Goal: Communication & Community: Answer question/provide support

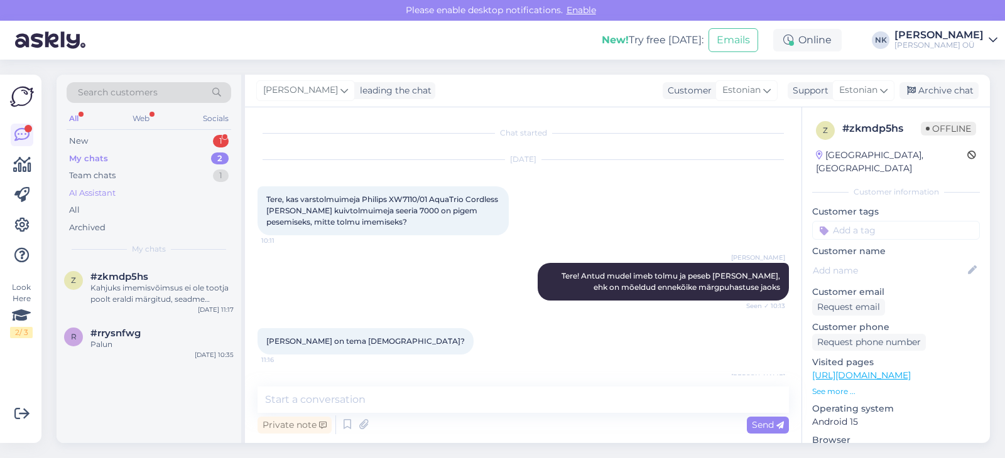
scroll to position [58, 0]
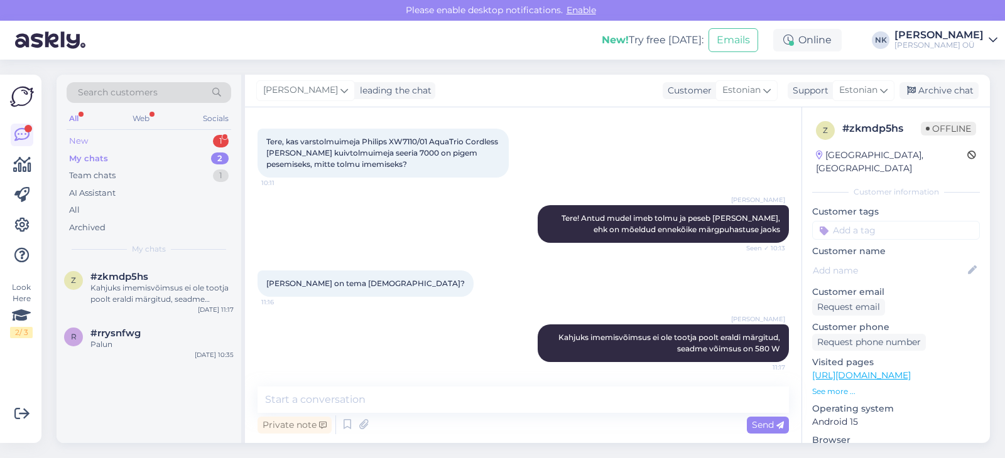
click at [193, 143] on div "New 1" at bounding box center [149, 141] width 165 height 18
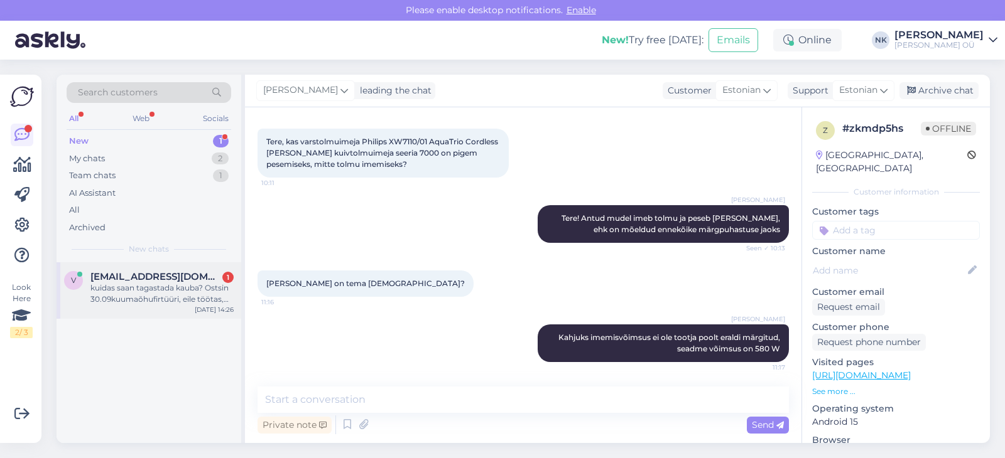
click at [192, 283] on div "kuidas saan tagastada kauba? Ostsin 30.09kuumaõhufirtüüri, eile töötas, [PERSON…" at bounding box center [161, 294] width 143 height 23
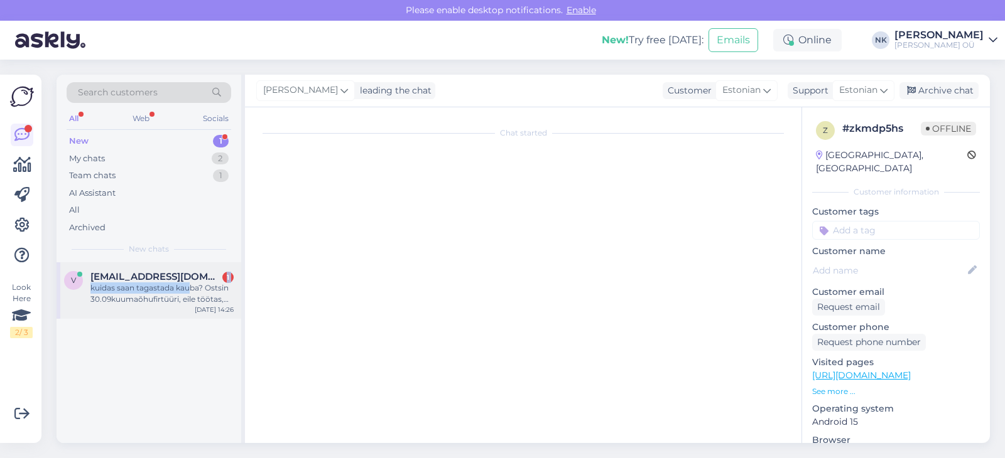
scroll to position [120, 0]
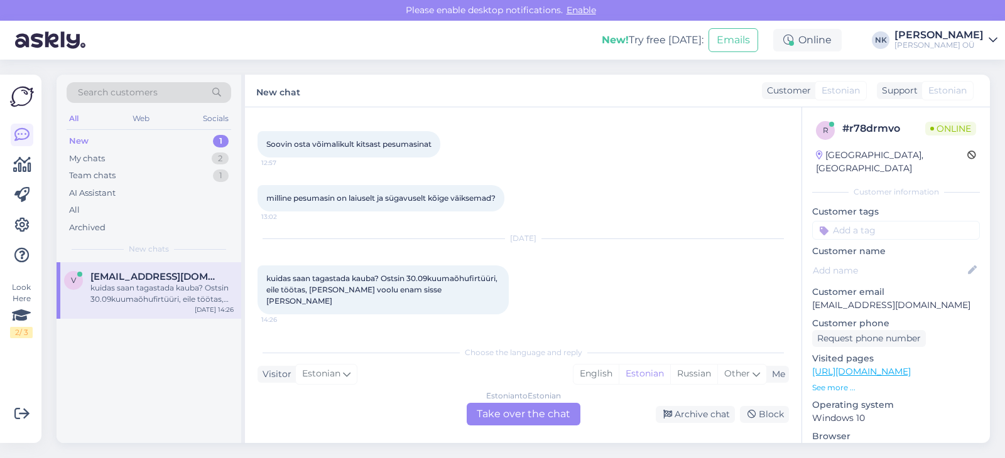
click at [518, 413] on div "Estonian to Estonian Take over the chat" at bounding box center [524, 414] width 114 height 23
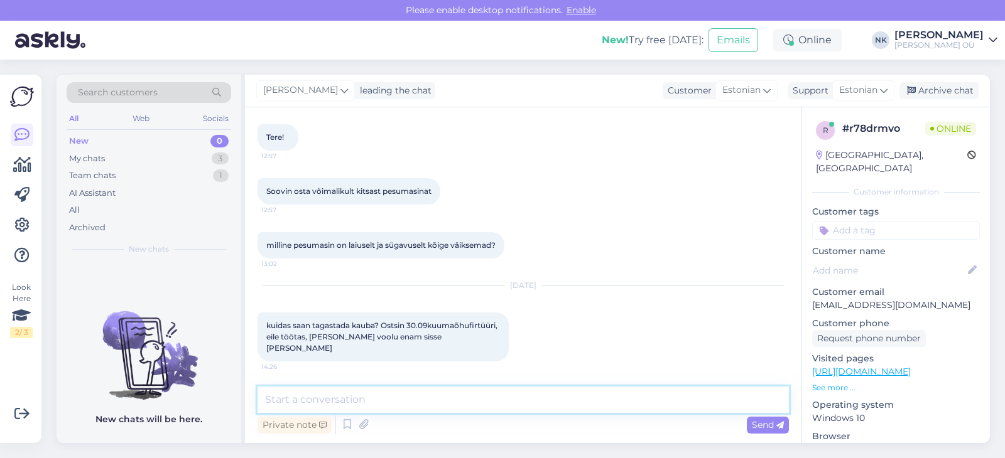
click at [556, 391] on textarea at bounding box center [522, 400] width 531 height 26
type textarea "P"
type textarea "Tere! Palun kirjutage probleemist ja tagastamise soovist [EMAIL_ADDRESS][DOMAIN…"
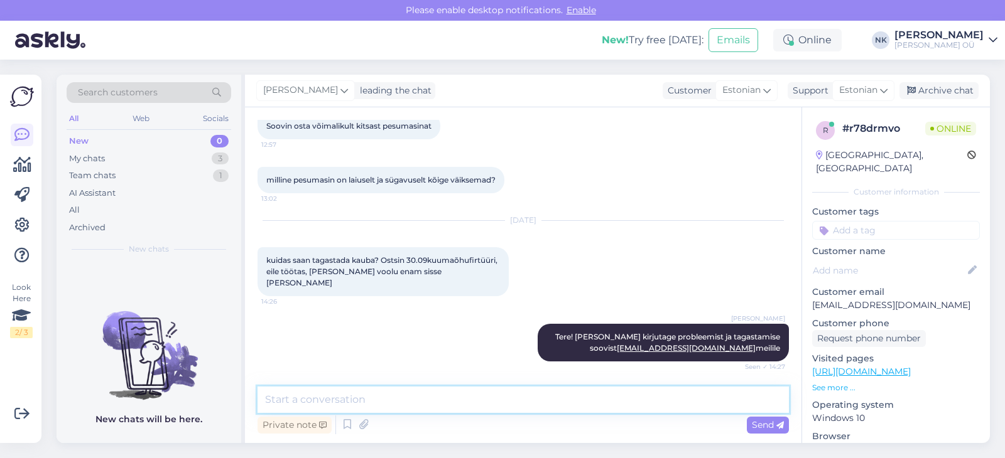
scroll to position [192, 0]
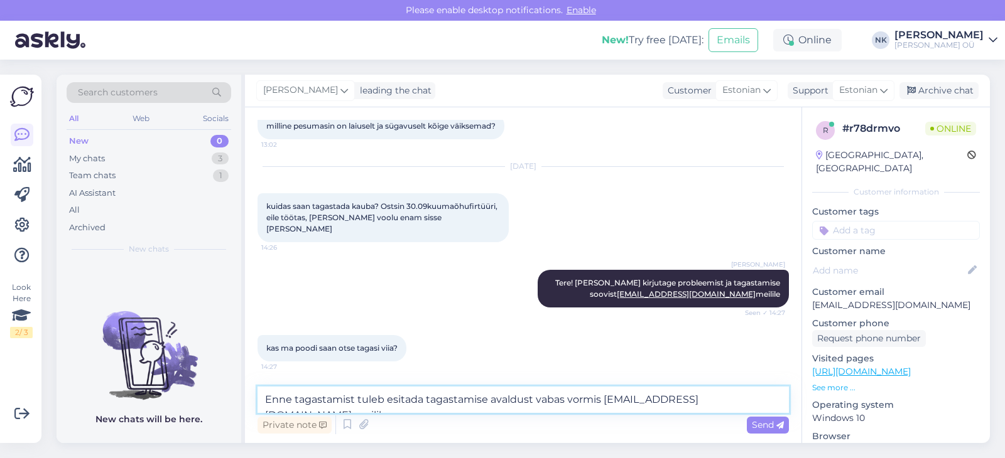
click at [365, 397] on textarea "Enne tagastamist tuleb esitada tagastamise avaldust vabas vormis [EMAIL_ADDRESS…" at bounding box center [522, 400] width 531 height 26
type textarea "Enne tagastamist on vaja esitada tagastamise avaldust vabas vormis [EMAIL_ADDRE…"
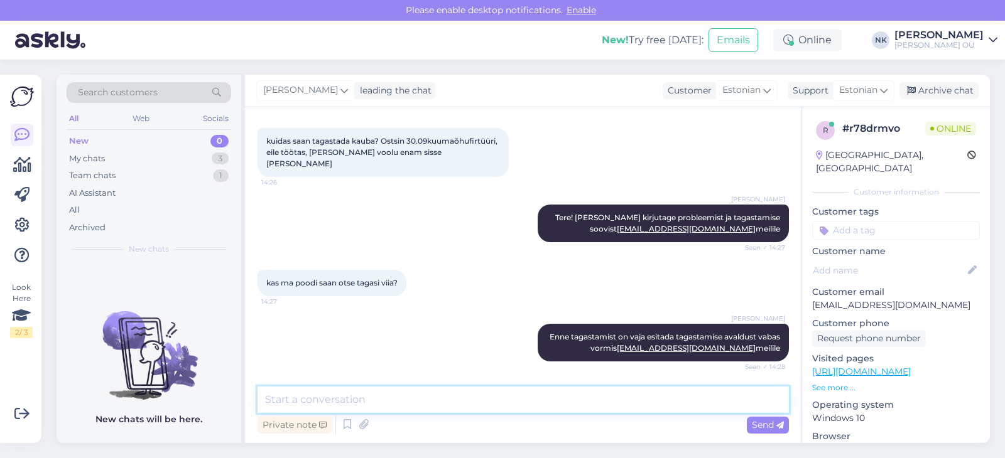
scroll to position [311, 0]
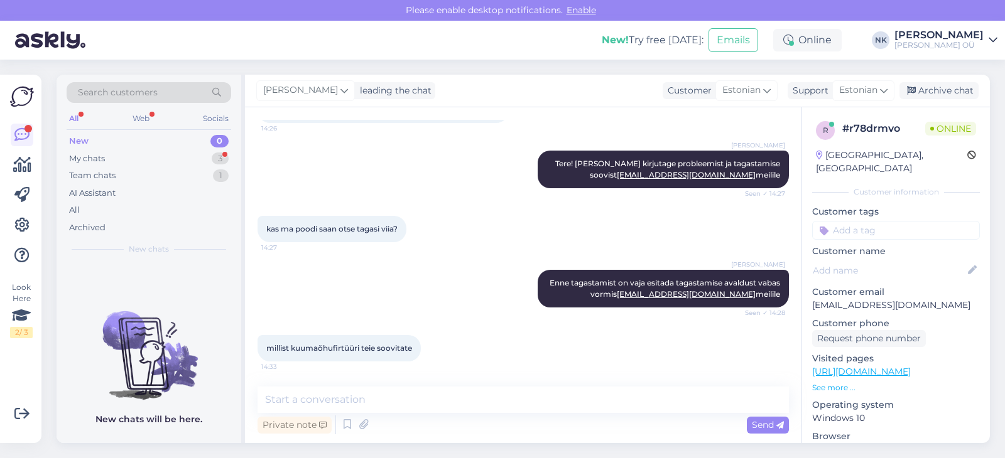
click at [904, 366] on link "[URL][DOMAIN_NAME]" at bounding box center [861, 371] width 99 height 11
click at [417, 392] on textarea at bounding box center [522, 400] width 531 height 26
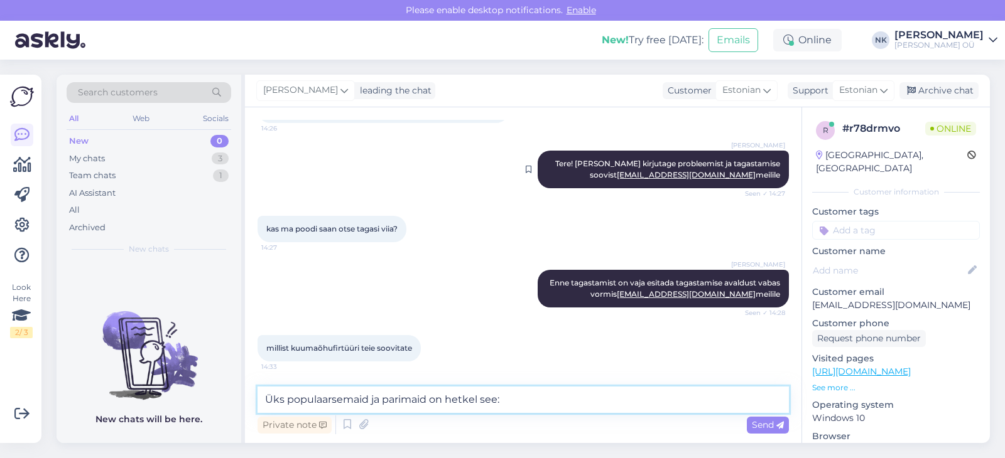
paste textarea "[URL][DOMAIN_NAME][PERSON_NAME]"
type textarea "Üks populaarsemaid ja parimaid on hetkel see: [URL][DOMAIN_NAME][PERSON_NAME]"
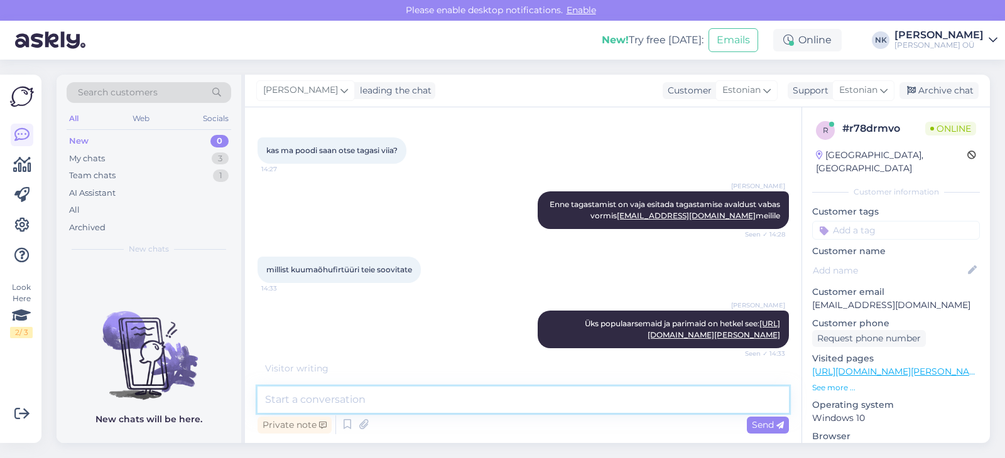
scroll to position [443, 0]
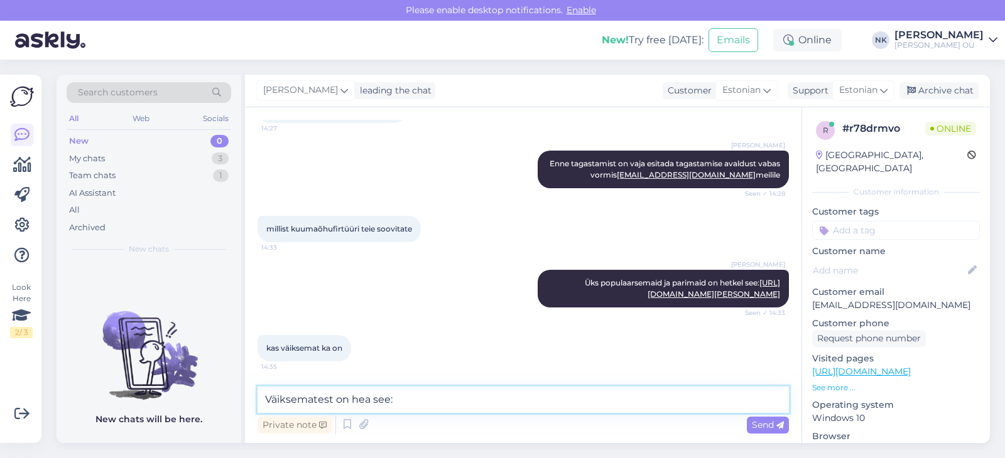
paste textarea "[URL][DOMAIN_NAME][PERSON_NAME]"
type textarea "Väiksematest on hea see: [URL][DOMAIN_NAME][PERSON_NAME]"
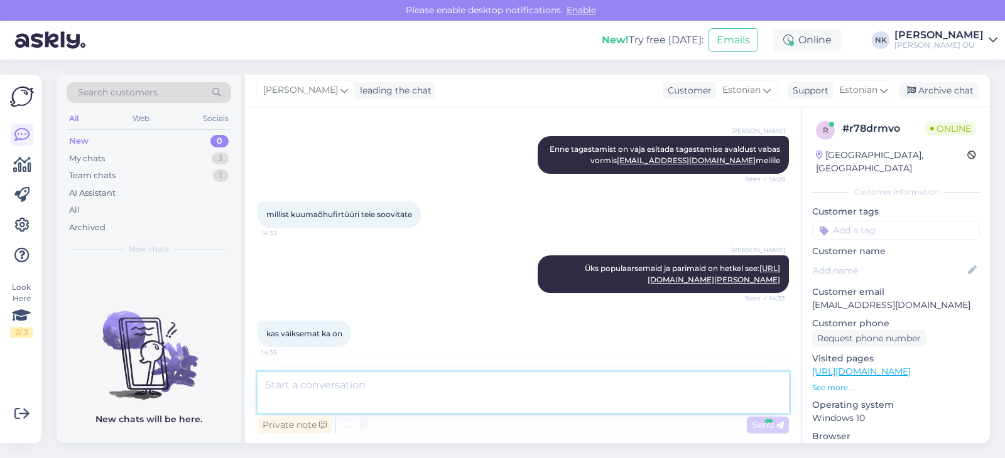
scroll to position [507, 0]
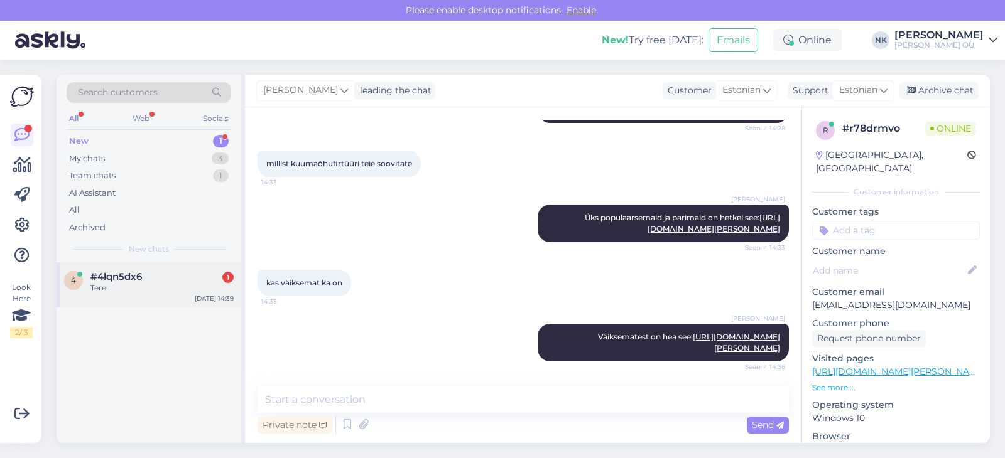
click at [206, 280] on div "#4lqn5dx6 1" at bounding box center [161, 276] width 143 height 11
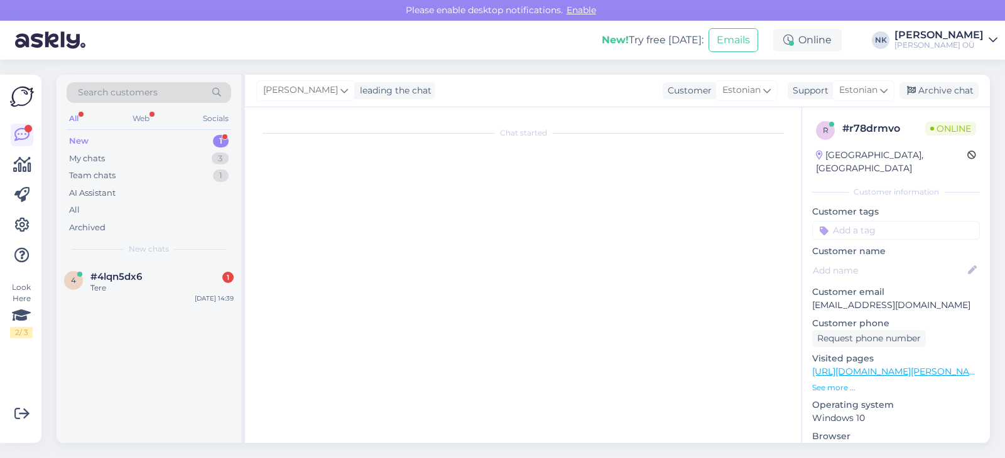
scroll to position [0, 0]
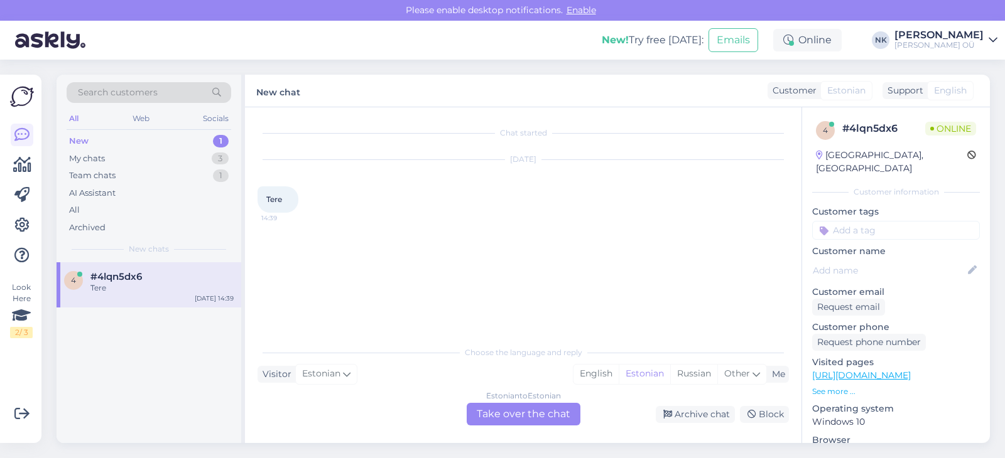
click at [561, 429] on div "Chat started [DATE] Tere 14:39 Choose the language and reply Visitor Estonian M…" at bounding box center [523, 275] width 556 height 336
click at [561, 426] on div "Chat started [DATE] Tere 14:39 Choose the language and reply Visitor Estonian M…" at bounding box center [523, 275] width 556 height 336
click at [559, 418] on div "Estonian to Estonian Take over the chat" at bounding box center [524, 414] width 114 height 23
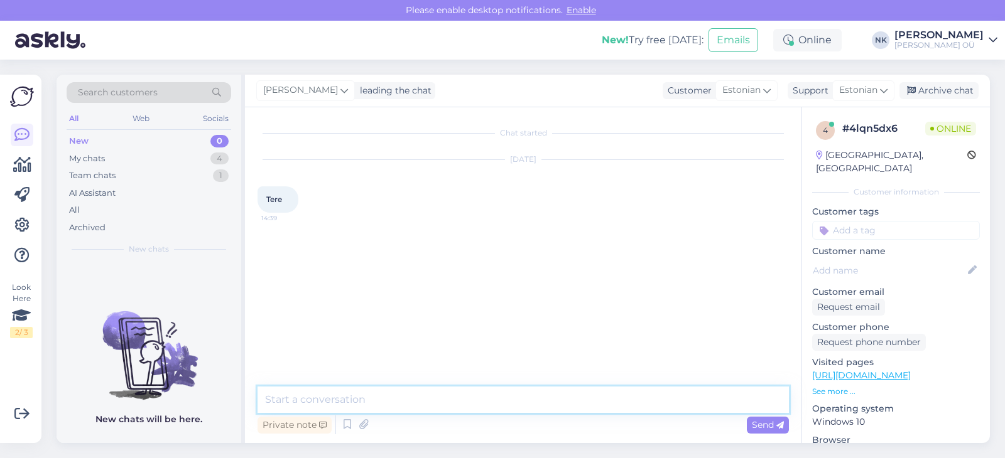
click at [528, 397] on textarea at bounding box center [522, 400] width 531 height 26
type textarea "Tere! Kuidas saan aidata?"
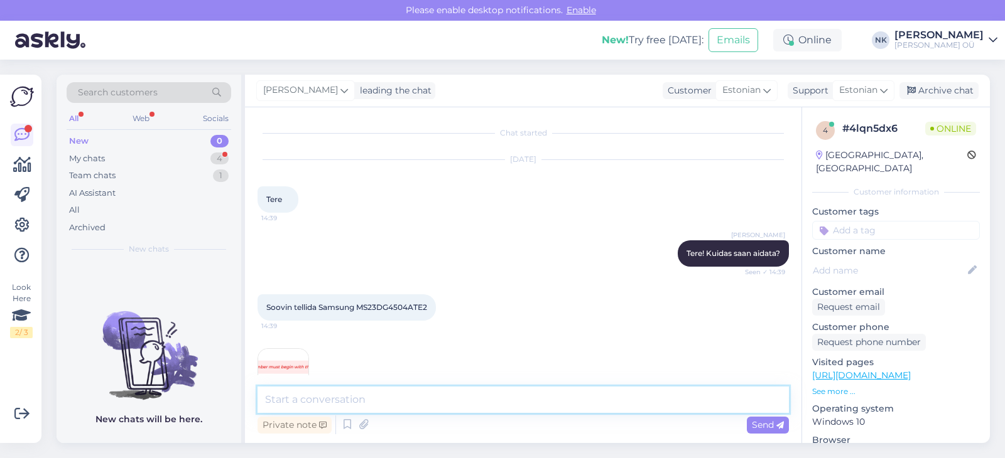
scroll to position [38, 0]
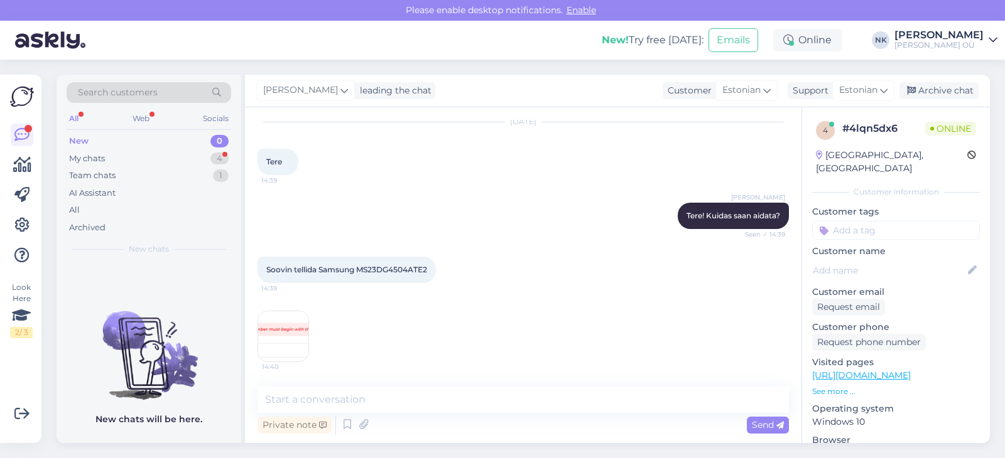
click at [274, 354] on img at bounding box center [283, 336] width 50 height 50
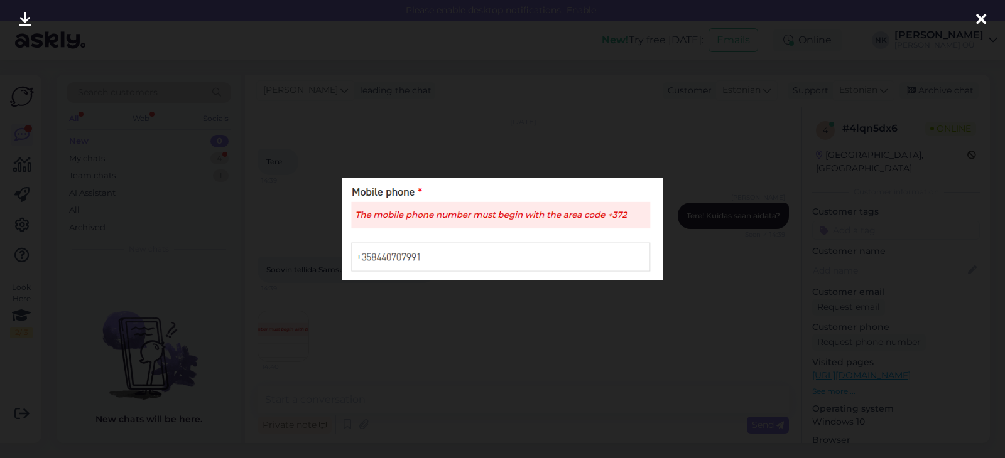
click at [683, 314] on div at bounding box center [502, 229] width 1005 height 458
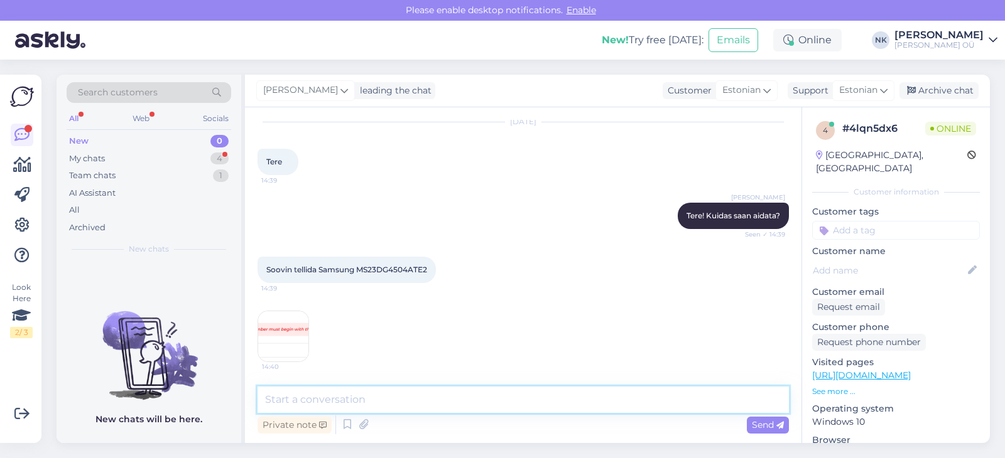
click at [379, 401] on textarea at bounding box center [522, 400] width 531 height 26
click at [198, 150] on div "My chats 4" at bounding box center [149, 159] width 165 height 18
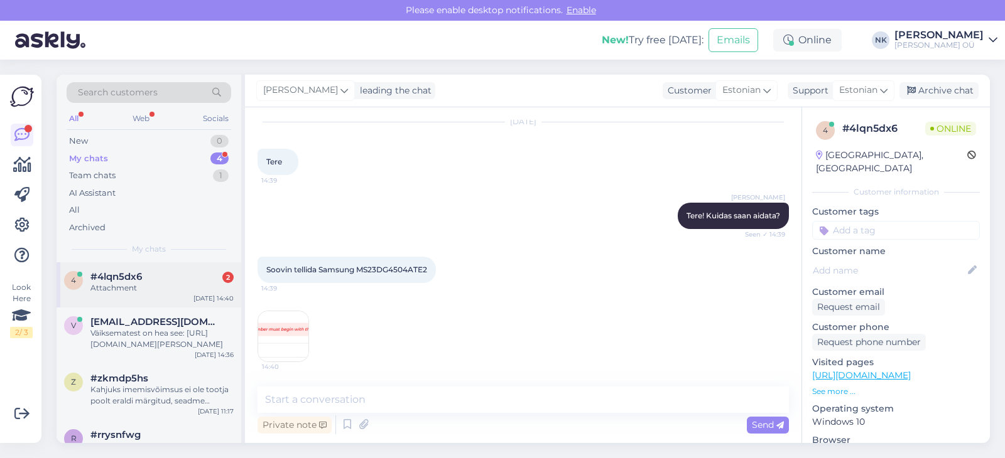
click at [156, 300] on div "4 #4lqn5dx6 2 Attachment [DATE] 14:40" at bounding box center [149, 284] width 185 height 45
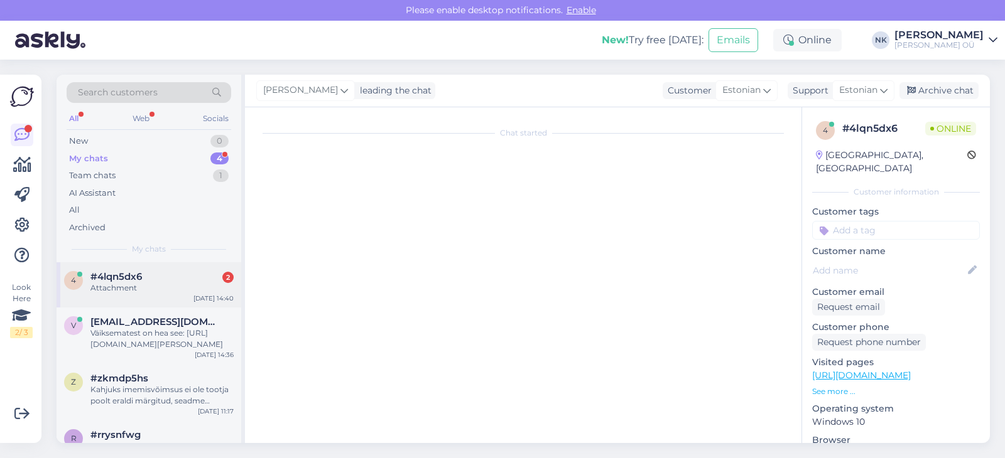
scroll to position [0, 0]
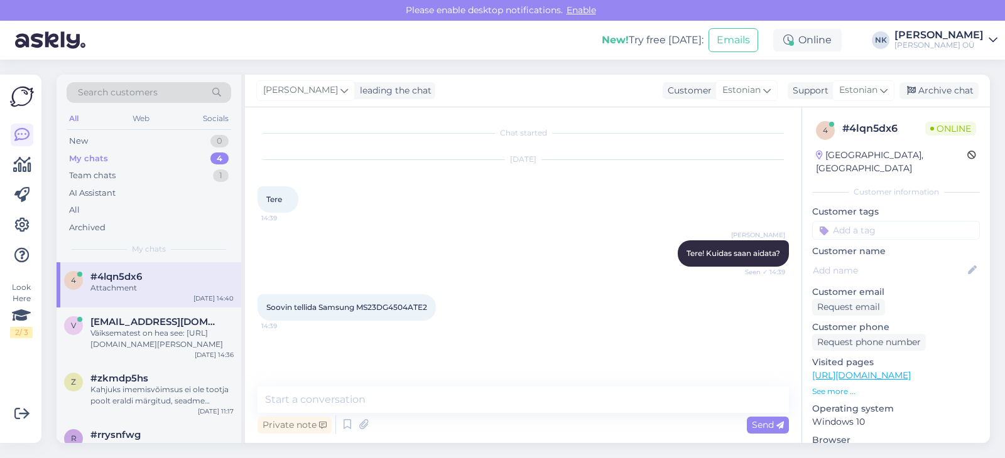
click at [361, 413] on div "Private note Send" at bounding box center [522, 425] width 531 height 24
click at [362, 395] on textarea at bounding box center [522, 400] width 531 height 26
click at [492, 285] on div "Soovin tellida Samsung MS23DG4504ATE2 14:39" at bounding box center [522, 308] width 531 height 54
click at [280, 368] on div "Visitor writing . . ." at bounding box center [522, 368] width 531 height 13
click at [120, 291] on div at bounding box center [161, 288] width 143 height 11
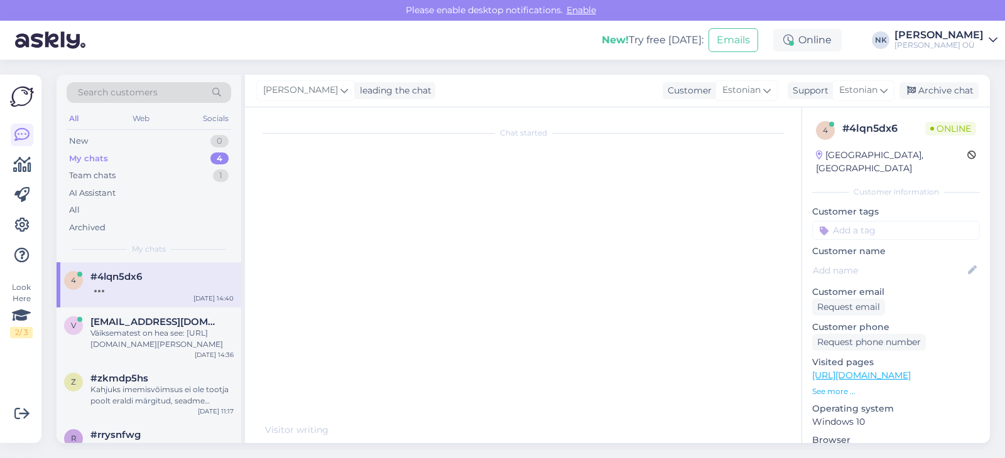
click at [120, 291] on div at bounding box center [161, 288] width 143 height 11
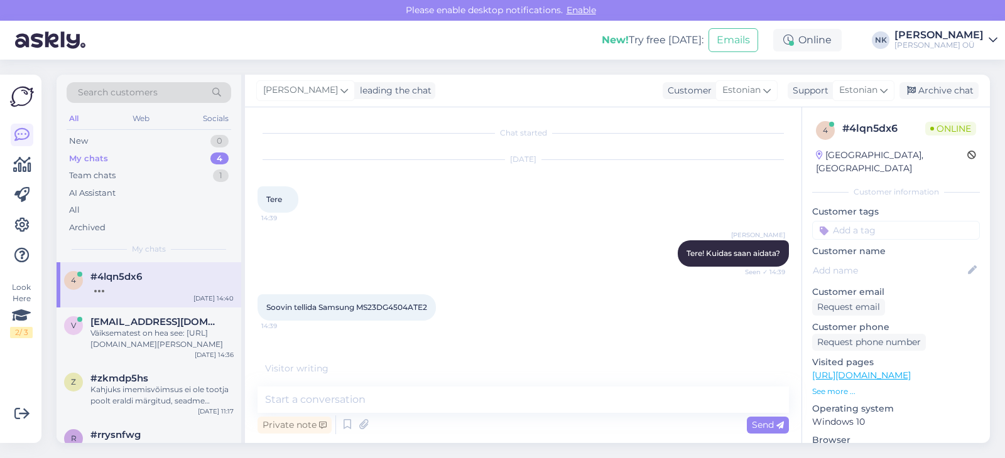
scroll to position [13, 0]
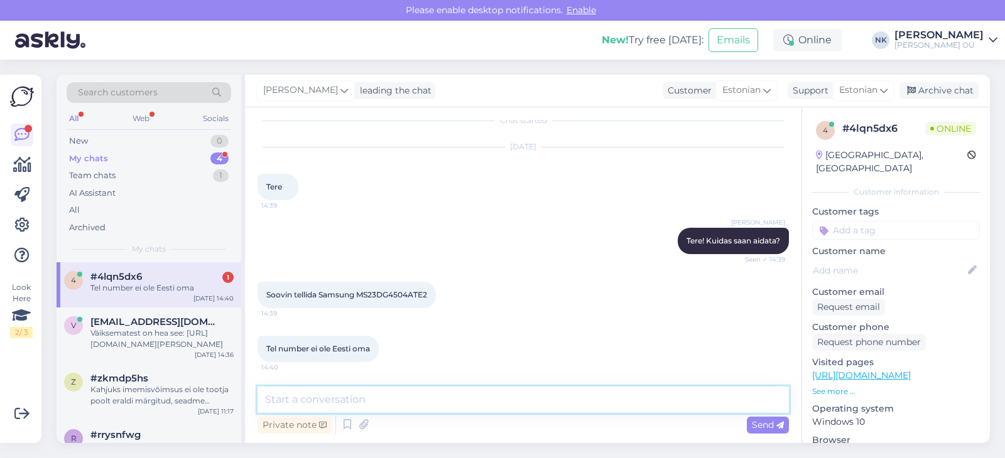
click at [384, 409] on textarea at bounding box center [522, 400] width 531 height 26
type textarea "kirjutage numbri +372 koodiga ja lisage õiget numbri tellimuse kommentaaridesse"
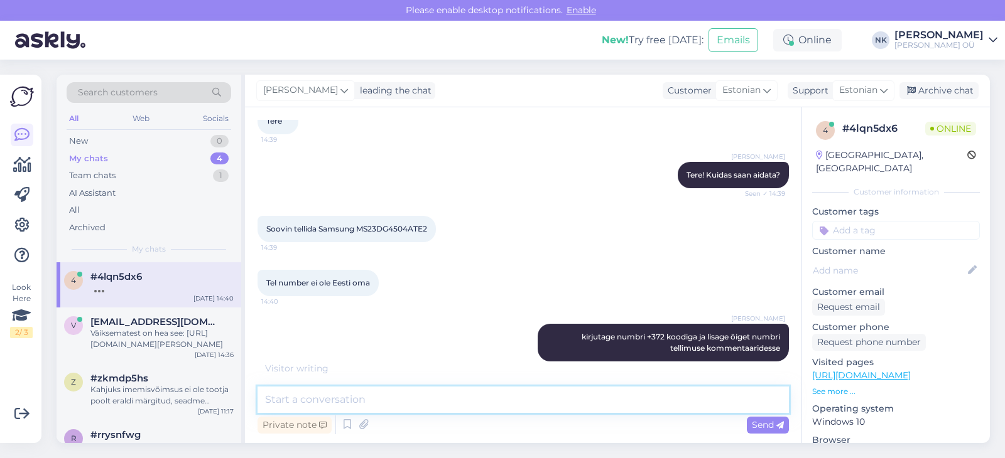
scroll to position [132, 0]
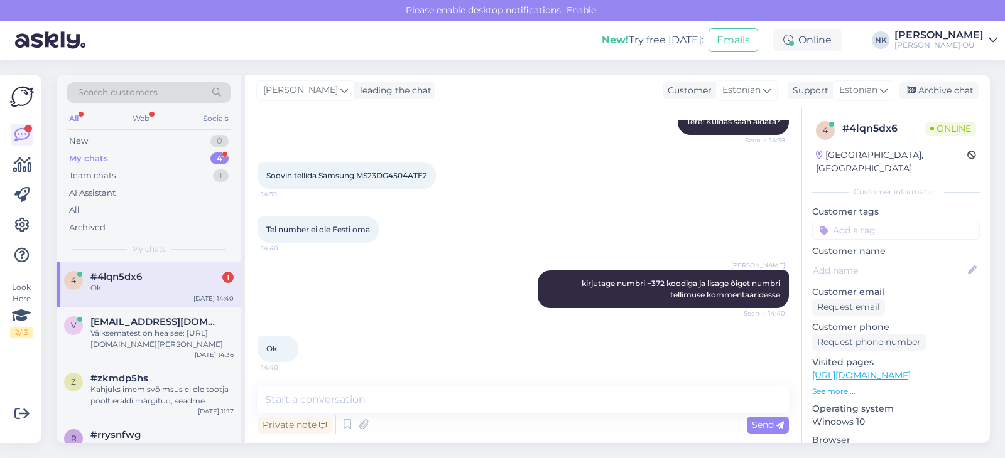
click at [99, 281] on span "#4lqn5dx6" at bounding box center [115, 276] width 51 height 11
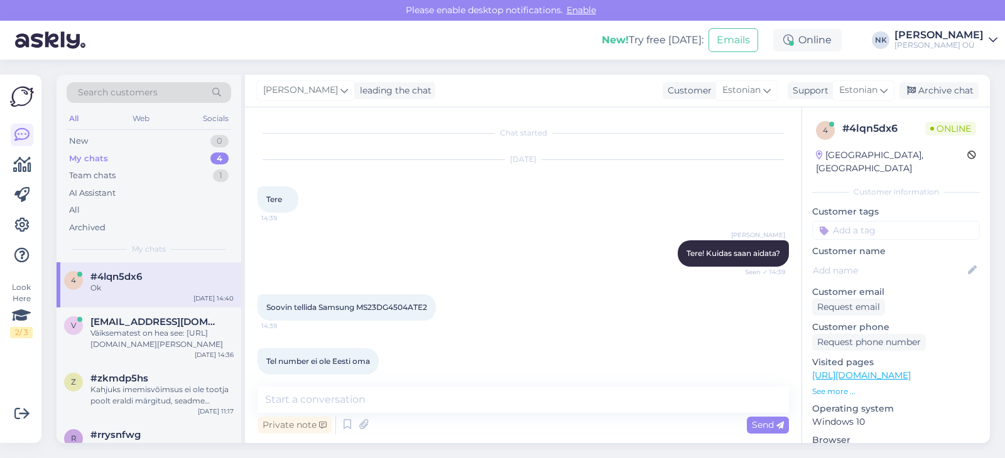
click at [784, 119] on div "Chat started [DATE] Tere 14:39 [PERSON_NAME] Tere! Kuidas saan aidata? Seen ✓ 1…" at bounding box center [523, 275] width 556 height 336
